Goal: Navigation & Orientation: Find specific page/section

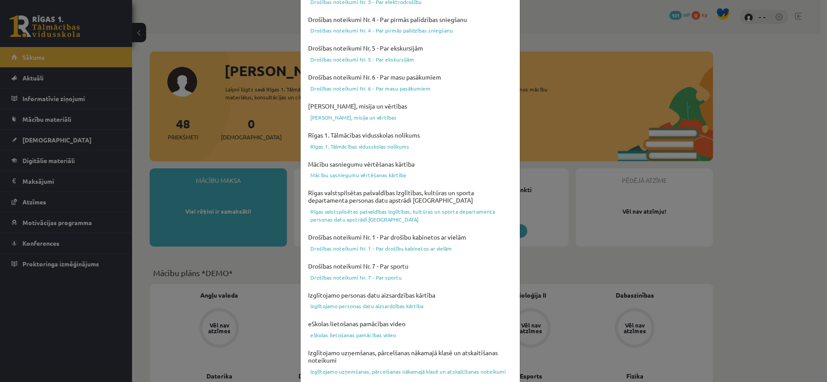
scroll to position [252, 0]
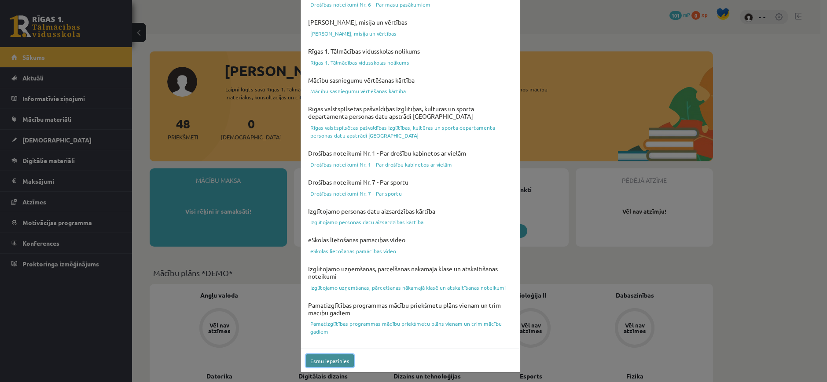
click at [343, 363] on button "Esmu iepazinies" at bounding box center [330, 361] width 48 height 13
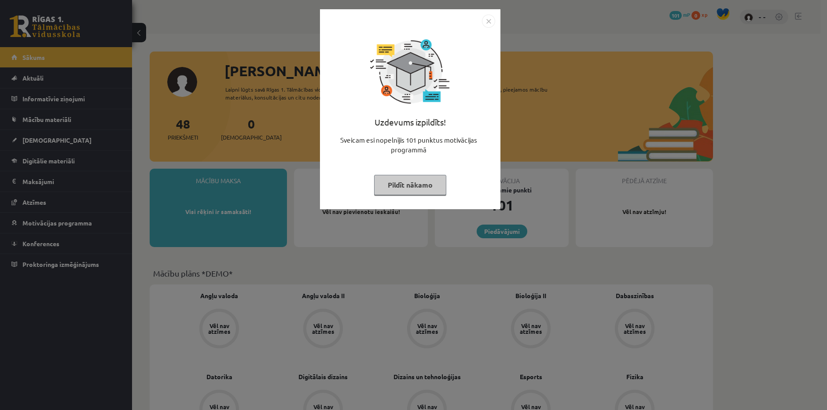
click at [431, 185] on button "Pildīt nākamo" at bounding box center [410, 185] width 72 height 20
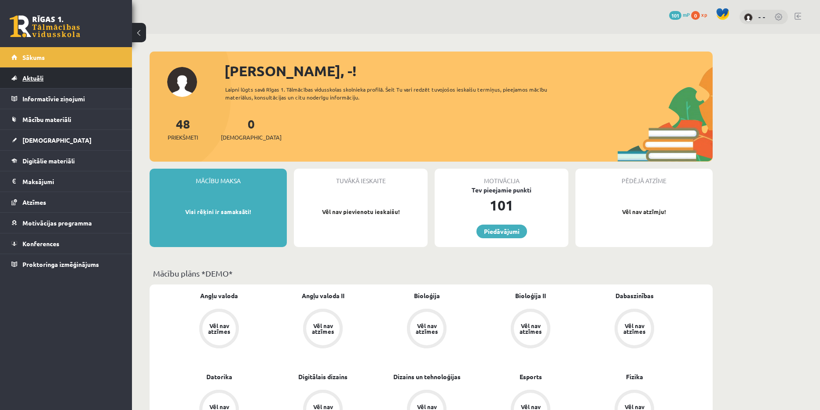
click at [80, 76] on link "Aktuāli" at bounding box center [66, 78] width 110 height 20
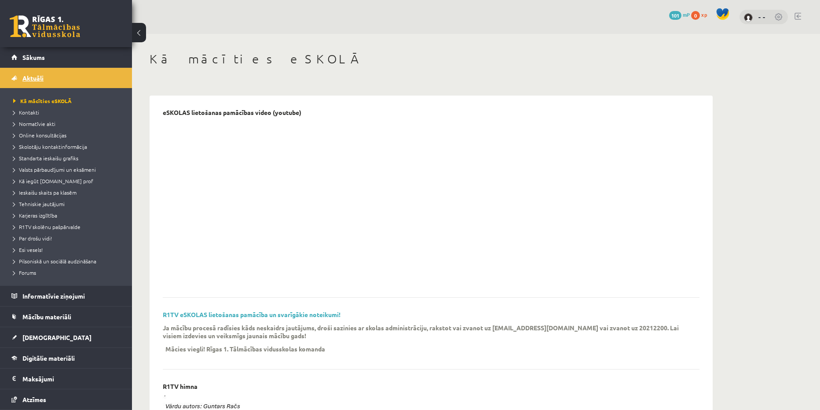
click at [48, 83] on link "Aktuāli" at bounding box center [66, 78] width 110 height 20
click at [86, 320] on link "Mācību materiāli" at bounding box center [66, 316] width 110 height 20
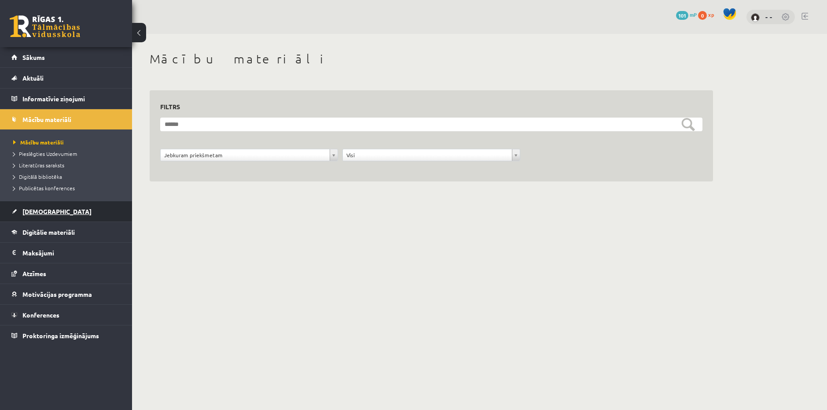
click at [87, 207] on link "[DEMOGRAPHIC_DATA]" at bounding box center [66, 211] width 110 height 20
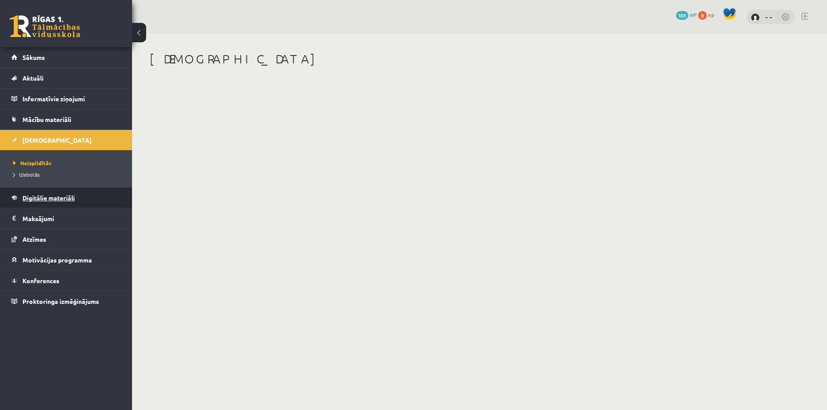
click at [81, 201] on link "Digitālie materiāli" at bounding box center [66, 197] width 110 height 20
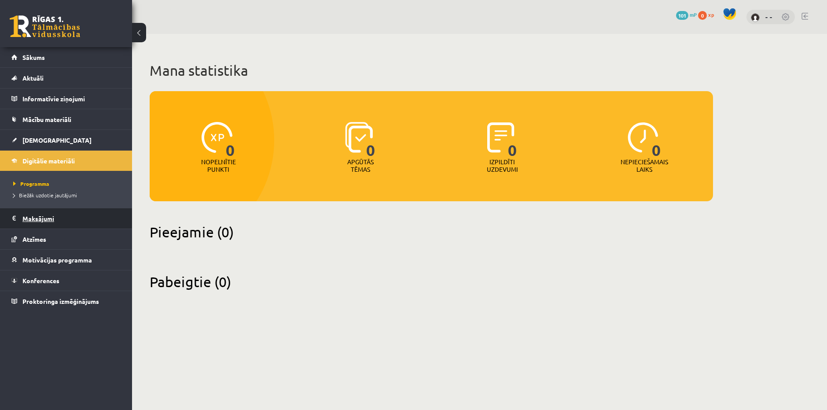
click at [73, 212] on legend "Maksājumi 0" at bounding box center [71, 218] width 99 height 20
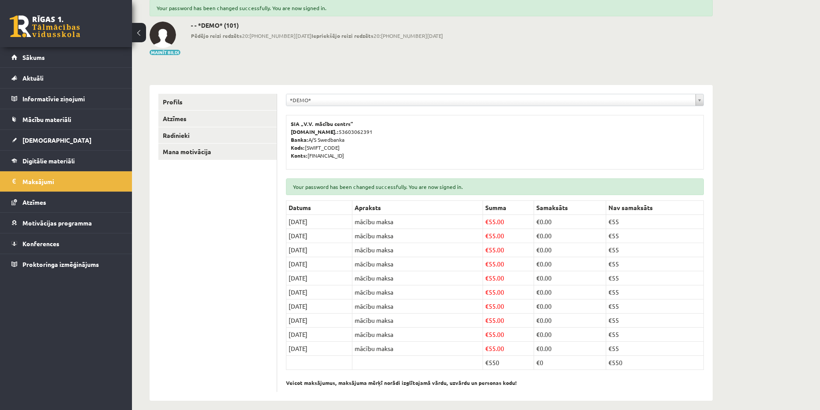
scroll to position [60, 0]
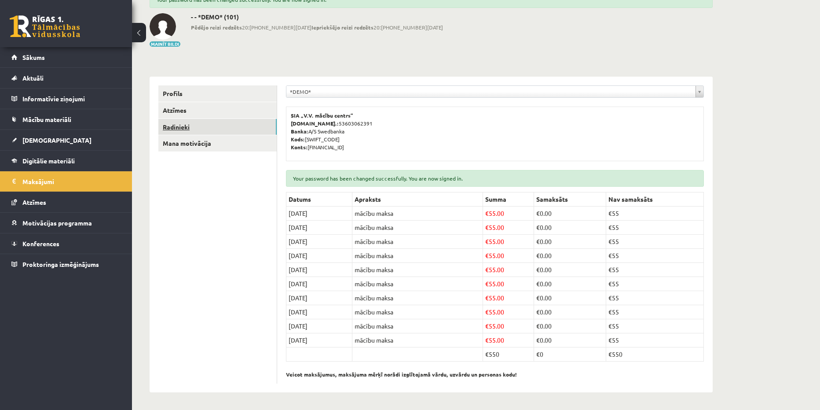
click at [227, 128] on link "Radinieki" at bounding box center [217, 127] width 118 height 16
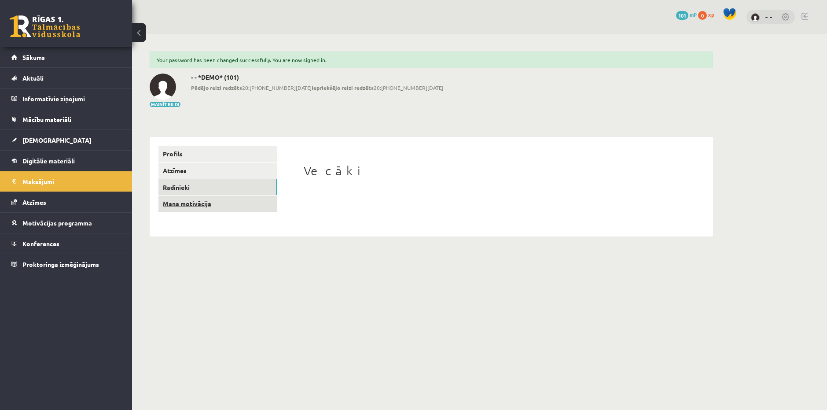
click at [221, 210] on link "Mana motivācija" at bounding box center [217, 203] width 118 height 16
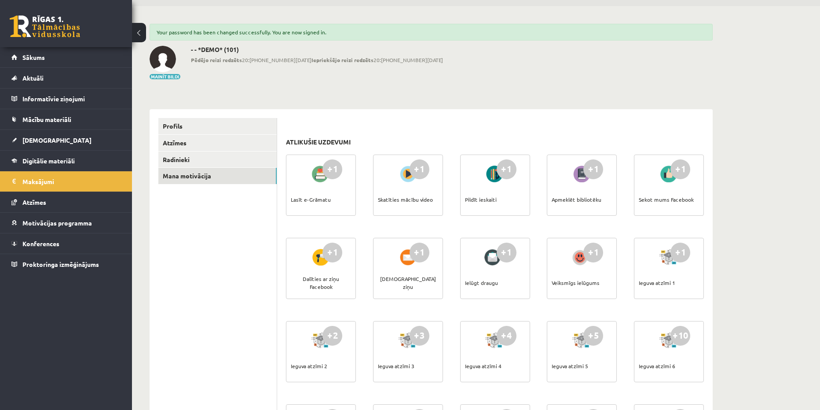
scroll to position [22, 0]
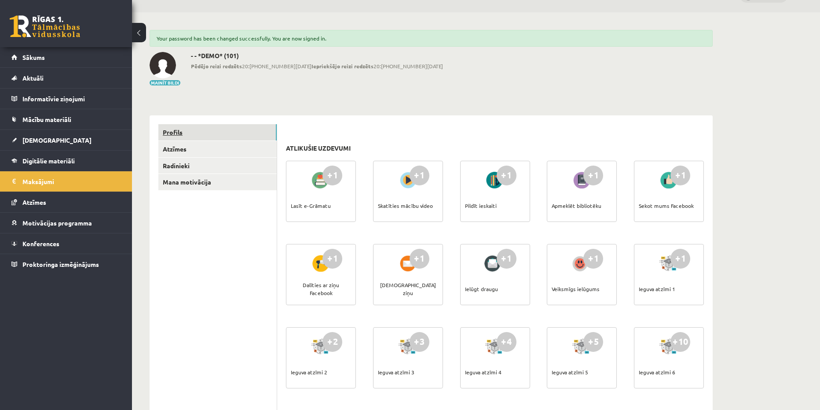
click at [200, 138] on link "Profils" at bounding box center [217, 132] width 118 height 16
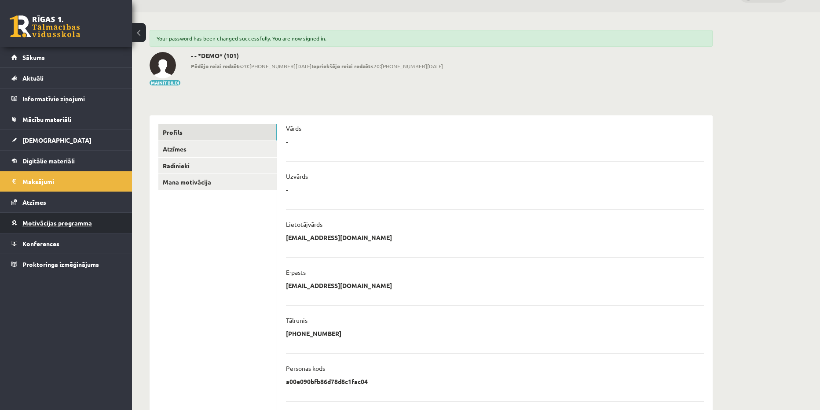
click at [56, 218] on link "Motivācijas programma" at bounding box center [66, 223] width 110 height 20
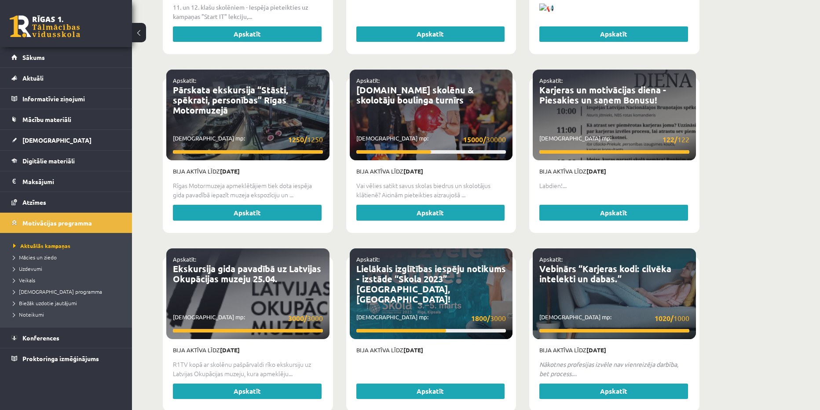
scroll to position [1600, 0]
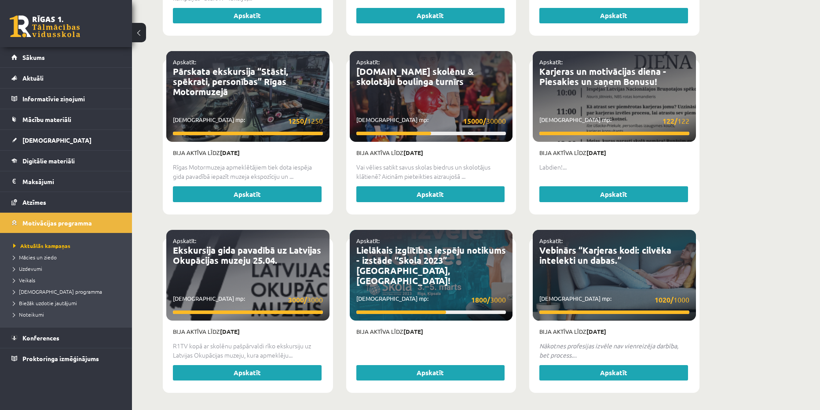
drag, startPoint x: 642, startPoint y: 322, endPoint x: 274, endPoint y: 277, distance: 371.4
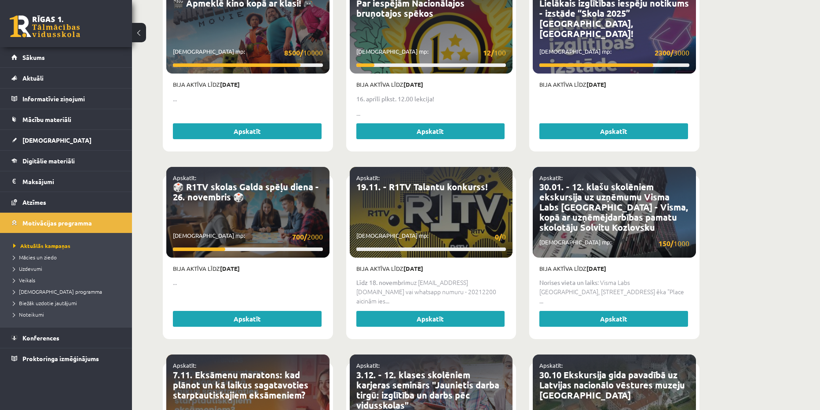
scroll to position [47, 0]
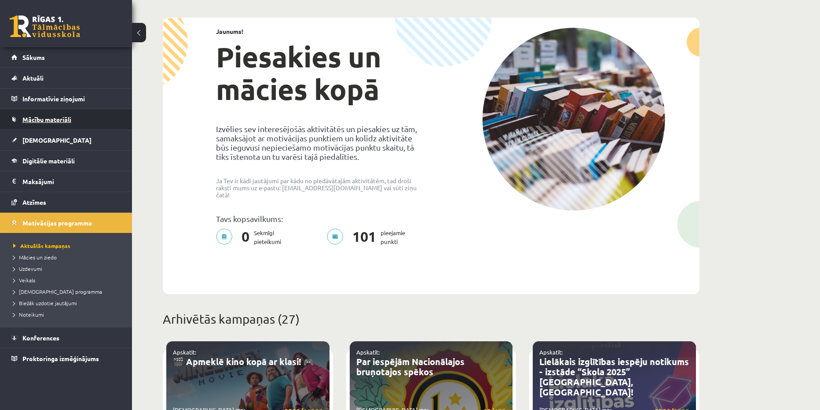
click at [81, 126] on link "Mācību materiāli" at bounding box center [66, 119] width 110 height 20
